Goal: Find specific page/section: Find specific page/section

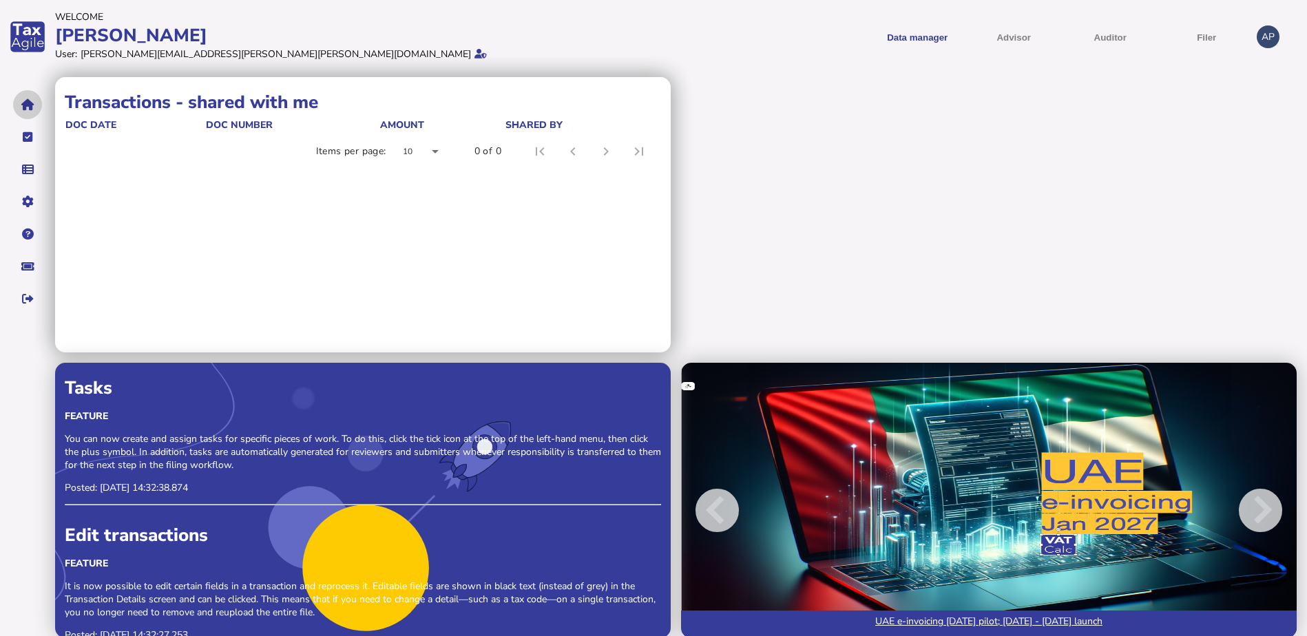
click at [27, 105] on icon "navigate application pages" at bounding box center [27, 105] width 13 height 1
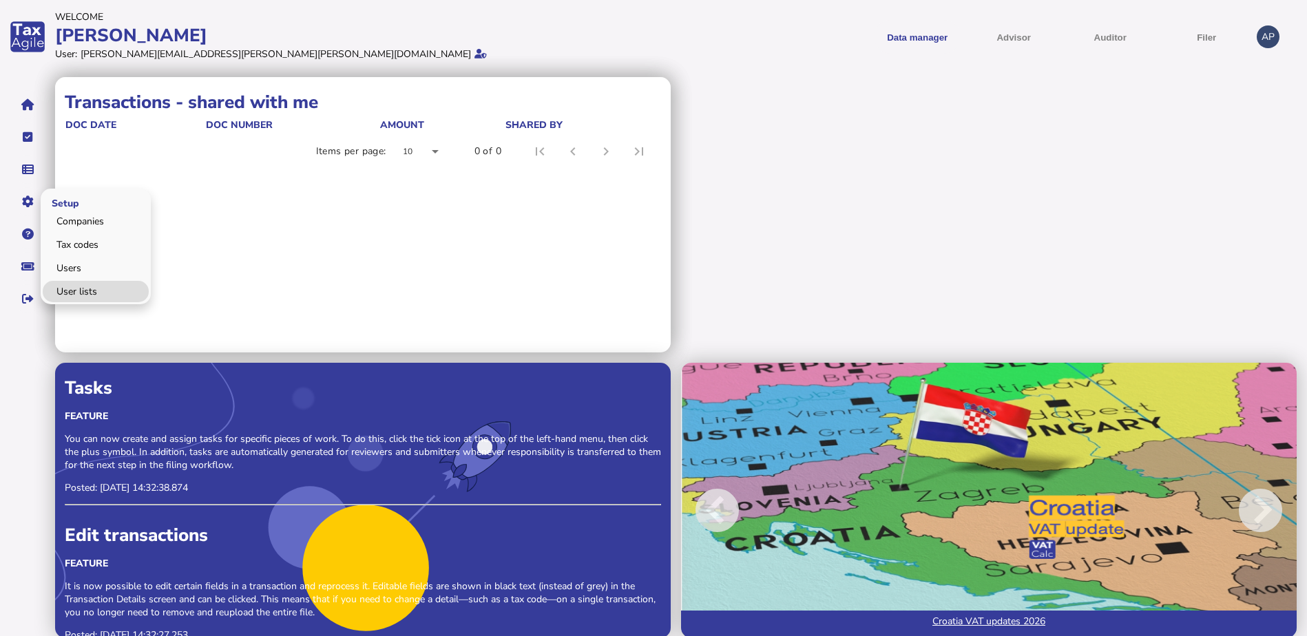
click at [79, 292] on link "User lists" at bounding box center [96, 291] width 106 height 21
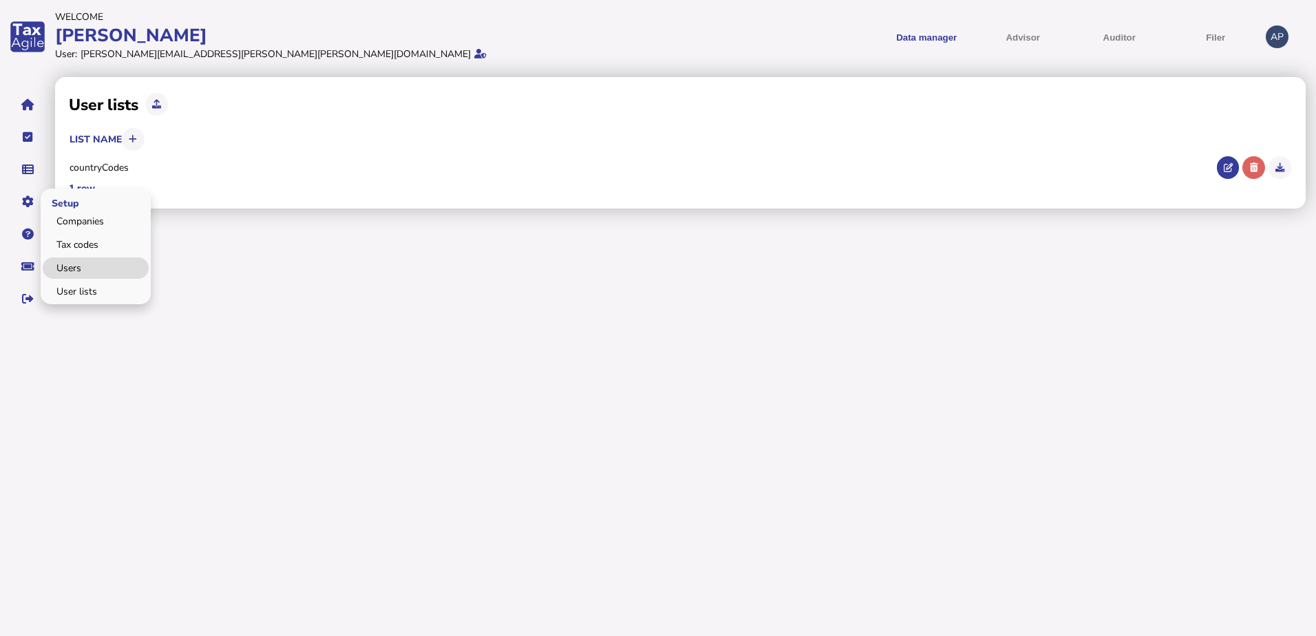
click at [72, 261] on link "Users" at bounding box center [96, 268] width 106 height 21
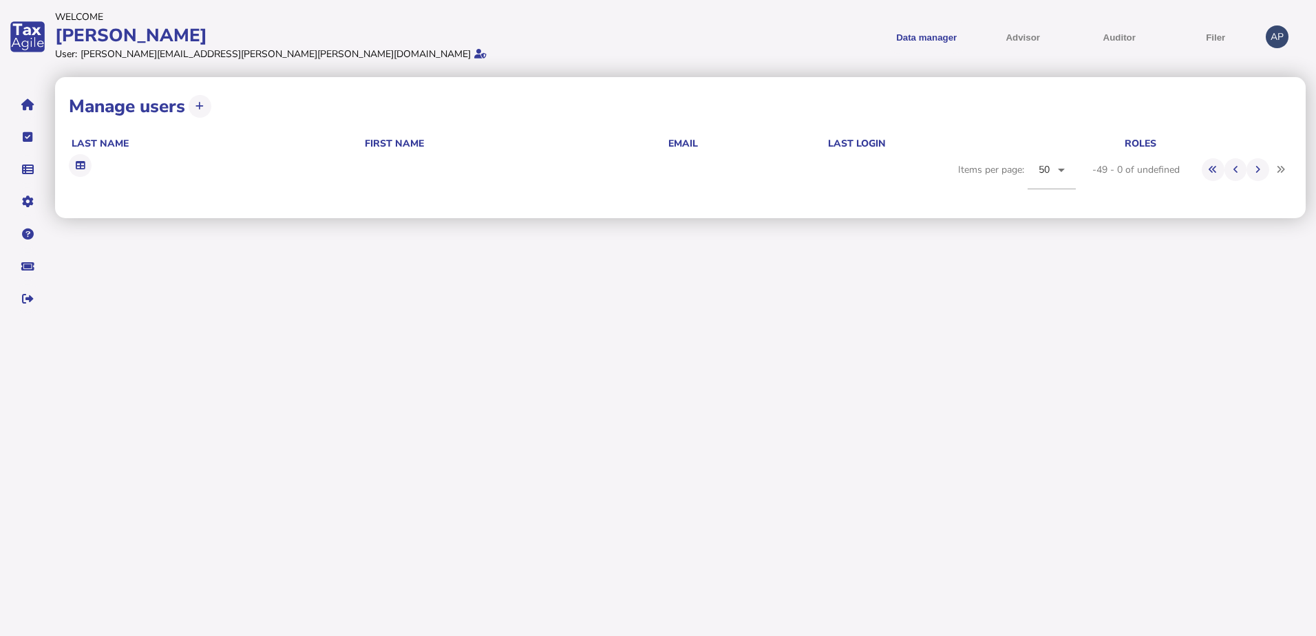
click at [337, 323] on html "Welcome [PERSON_NAME] User: [PERSON_NAME][EMAIL_ADDRESS][PERSON_NAME][PERSON_NA…" at bounding box center [658, 161] width 1316 height 323
click at [33, 96] on button "navigate application pages" at bounding box center [27, 104] width 29 height 29
